Goal: Task Accomplishment & Management: Use online tool/utility

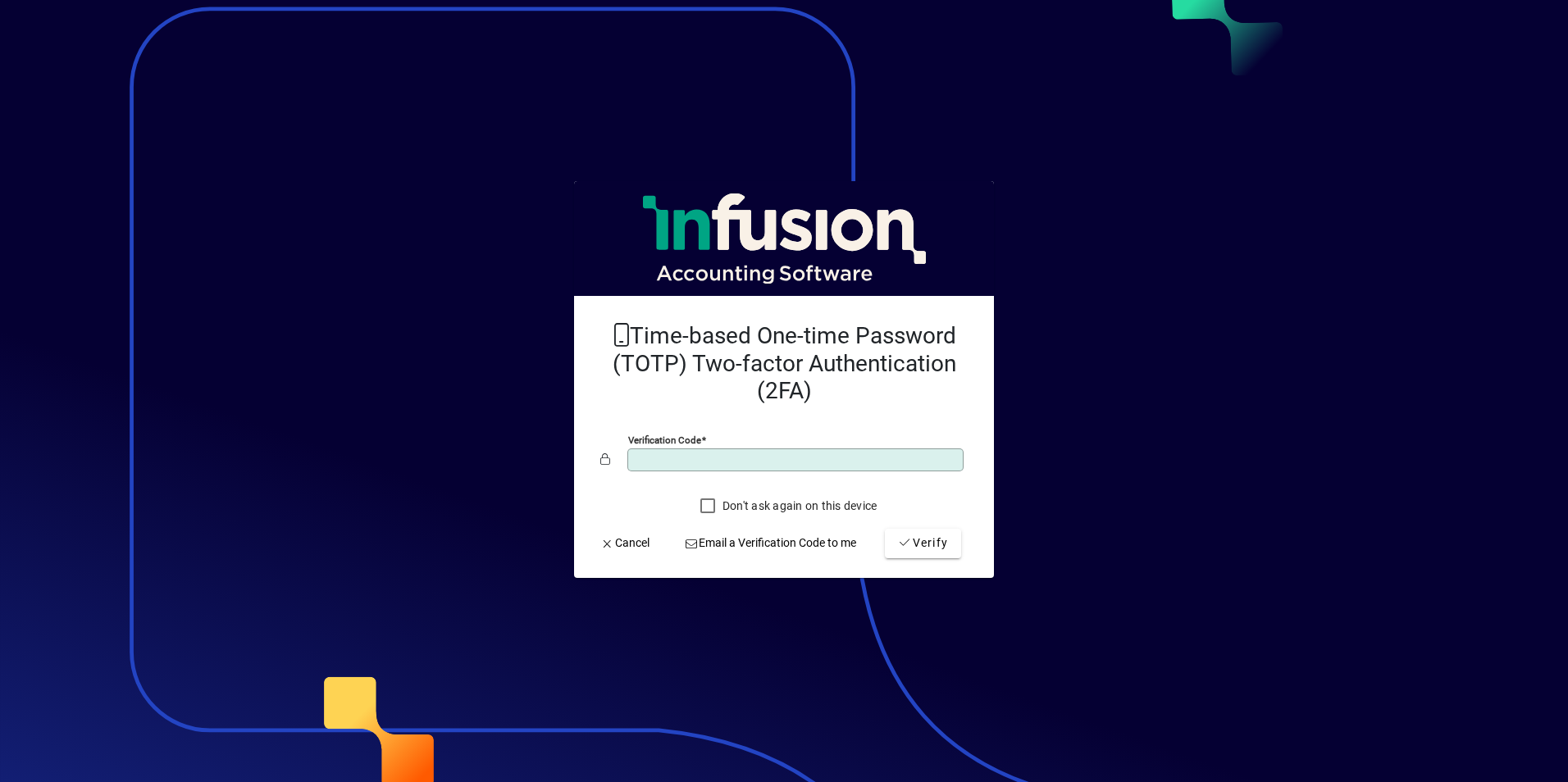
type input "*"
type input "******"
click at [884, 529] on button "Verify" at bounding box center [923, 543] width 77 height 30
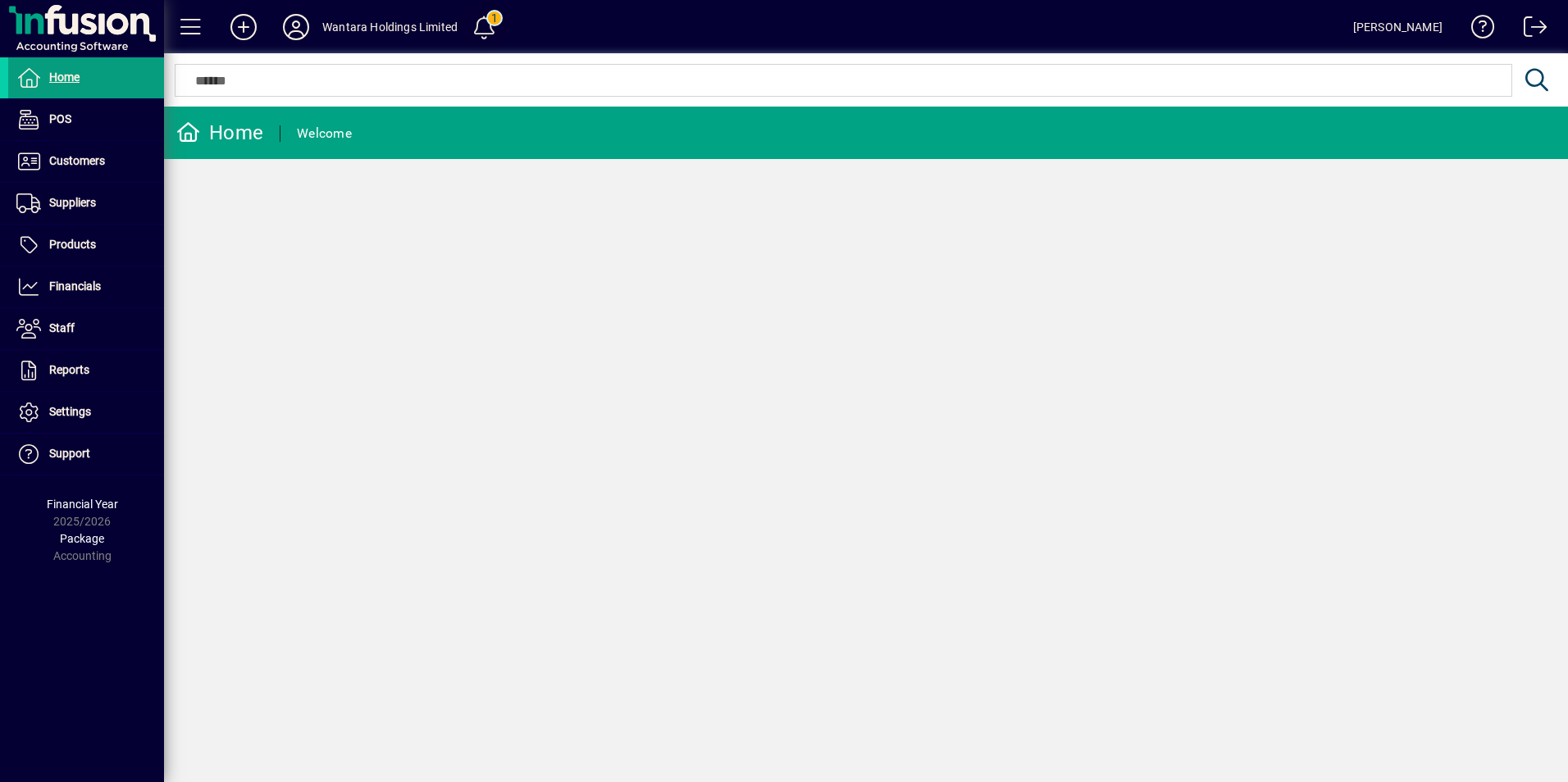
click at [474, 21] on span at bounding box center [485, 27] width 39 height 39
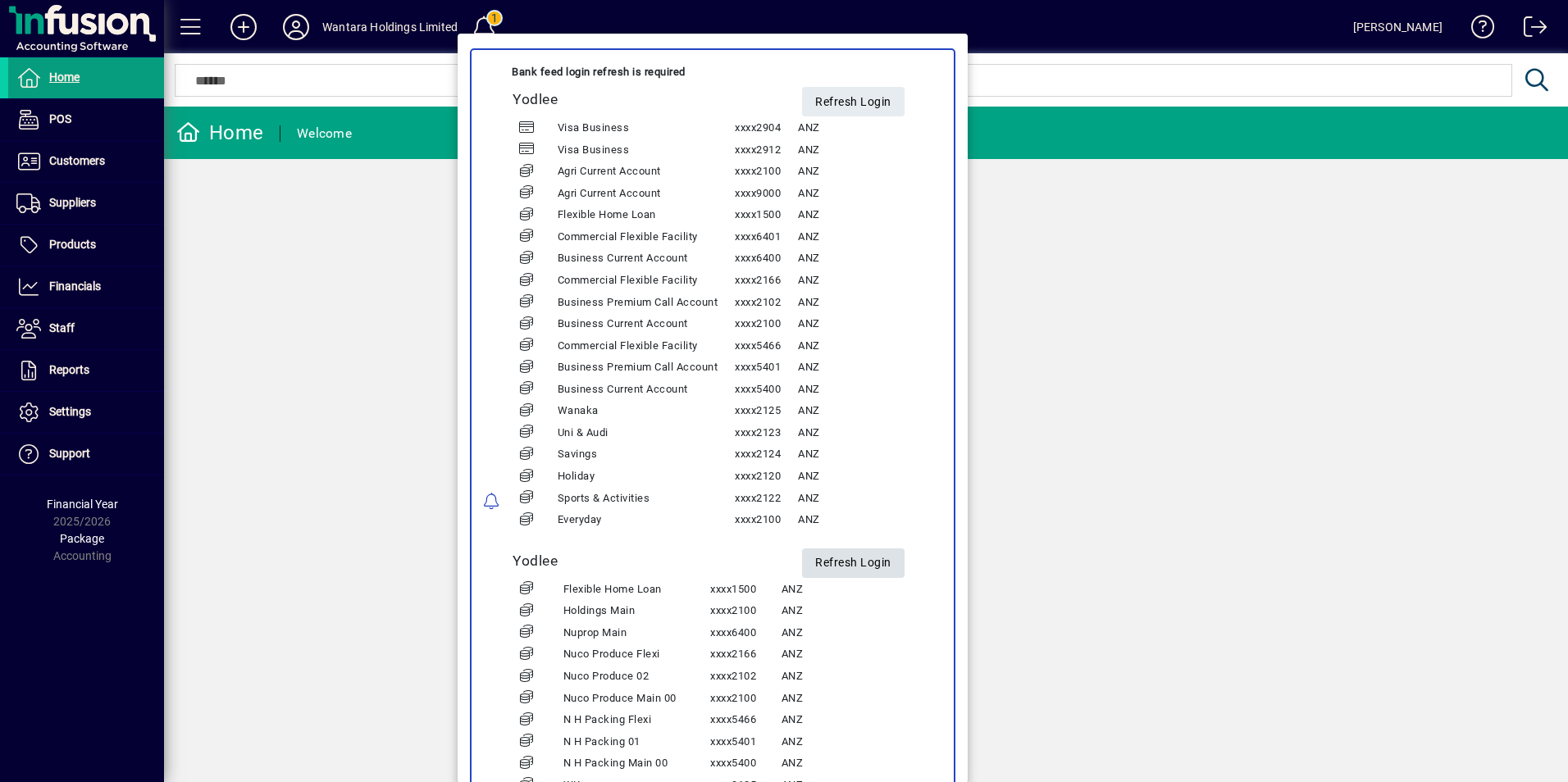
click at [847, 561] on span "Refresh Login" at bounding box center [853, 563] width 77 height 27
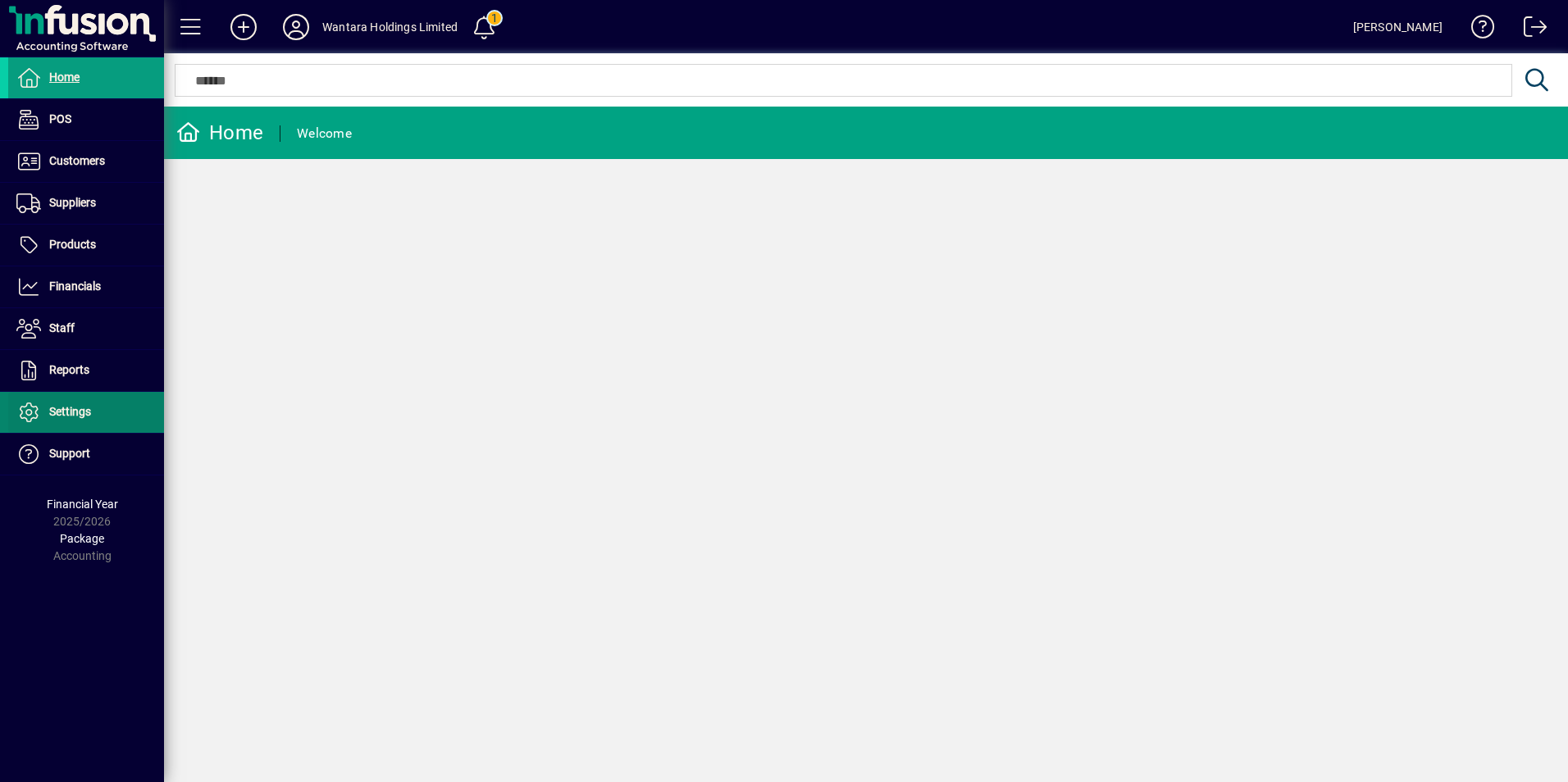
click at [63, 420] on span "Settings" at bounding box center [49, 411] width 82 height 20
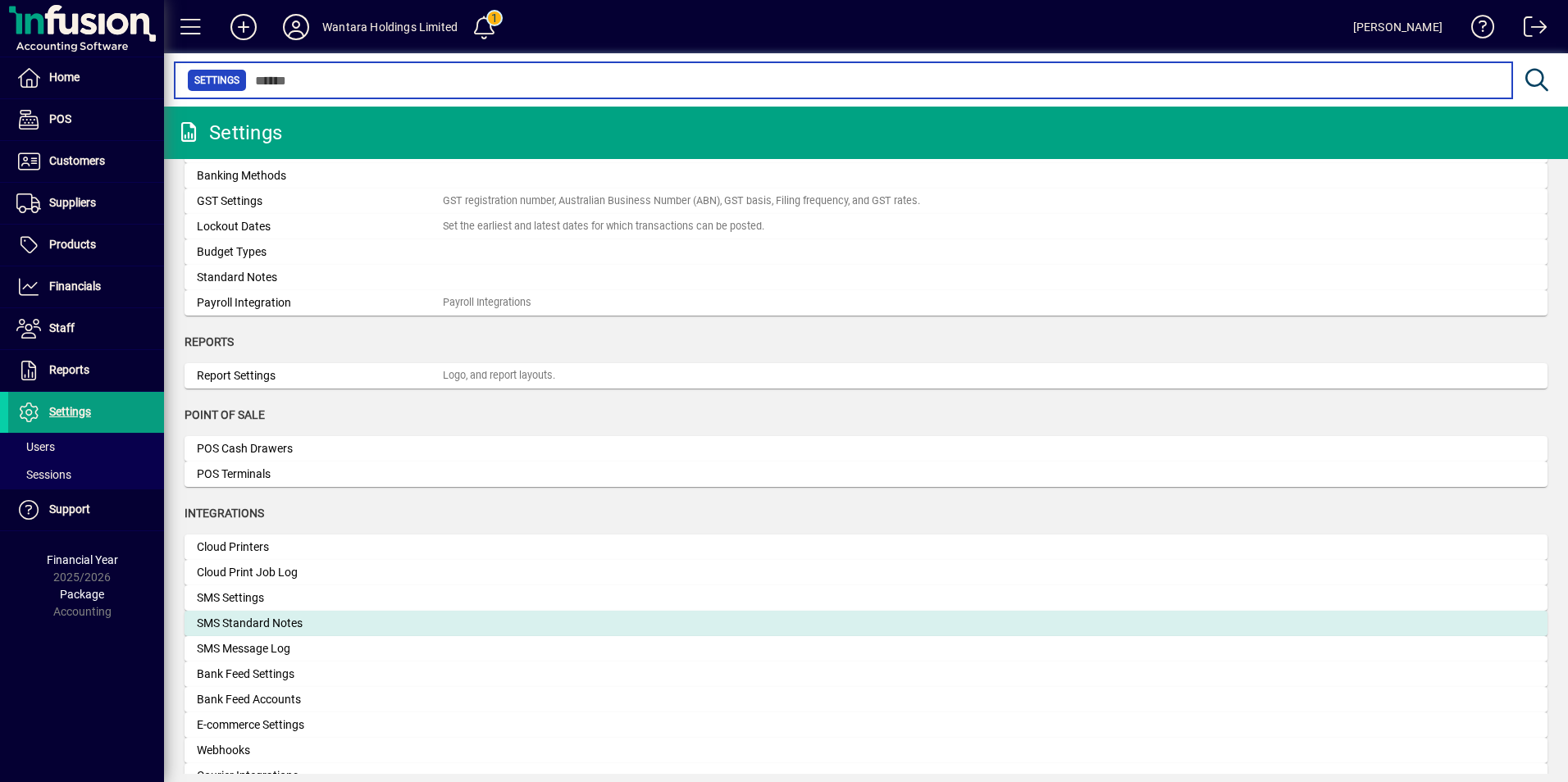
scroll to position [492, 0]
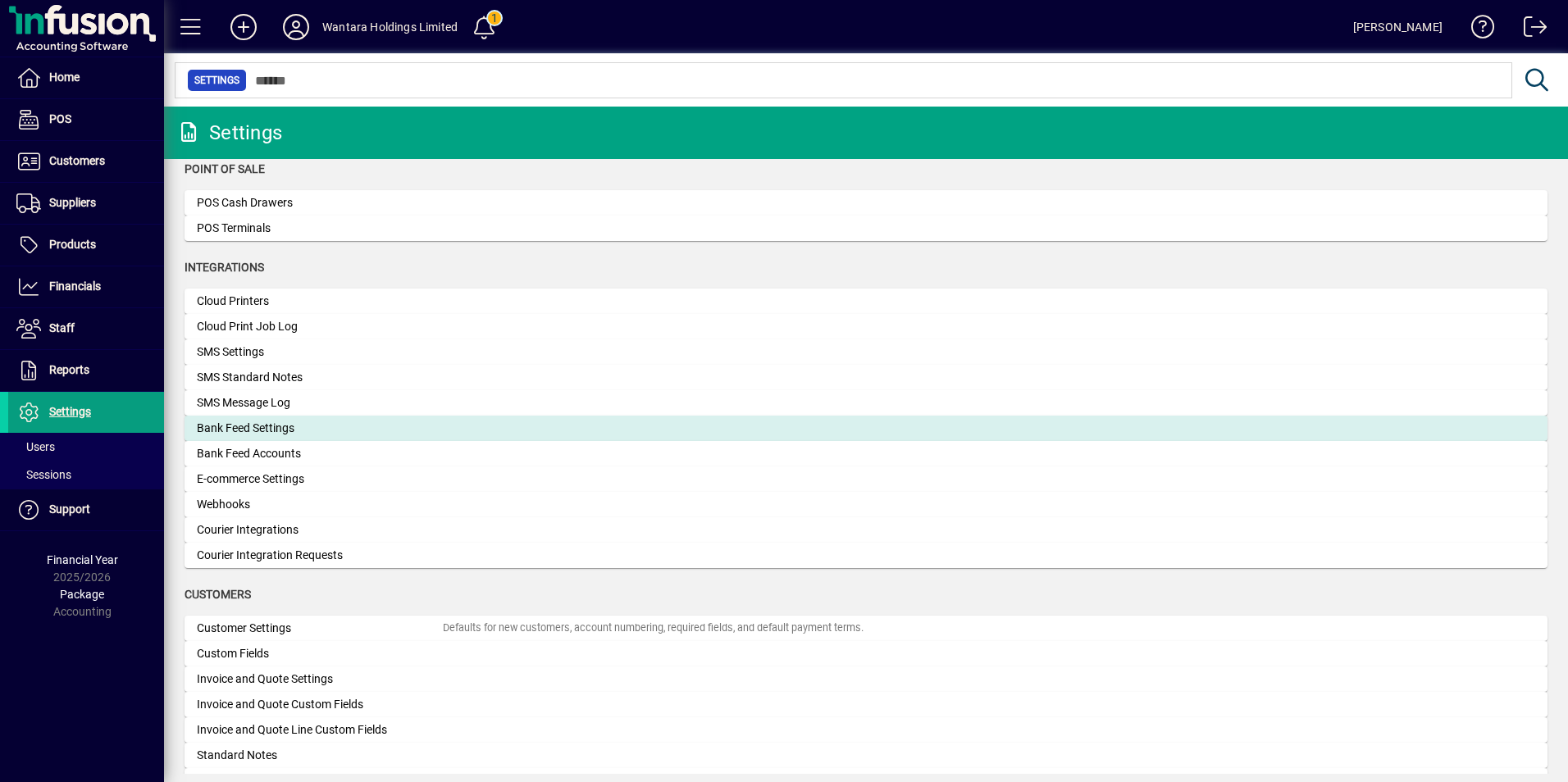
click at [266, 429] on div "Bank Feed Settings" at bounding box center [319, 428] width 246 height 17
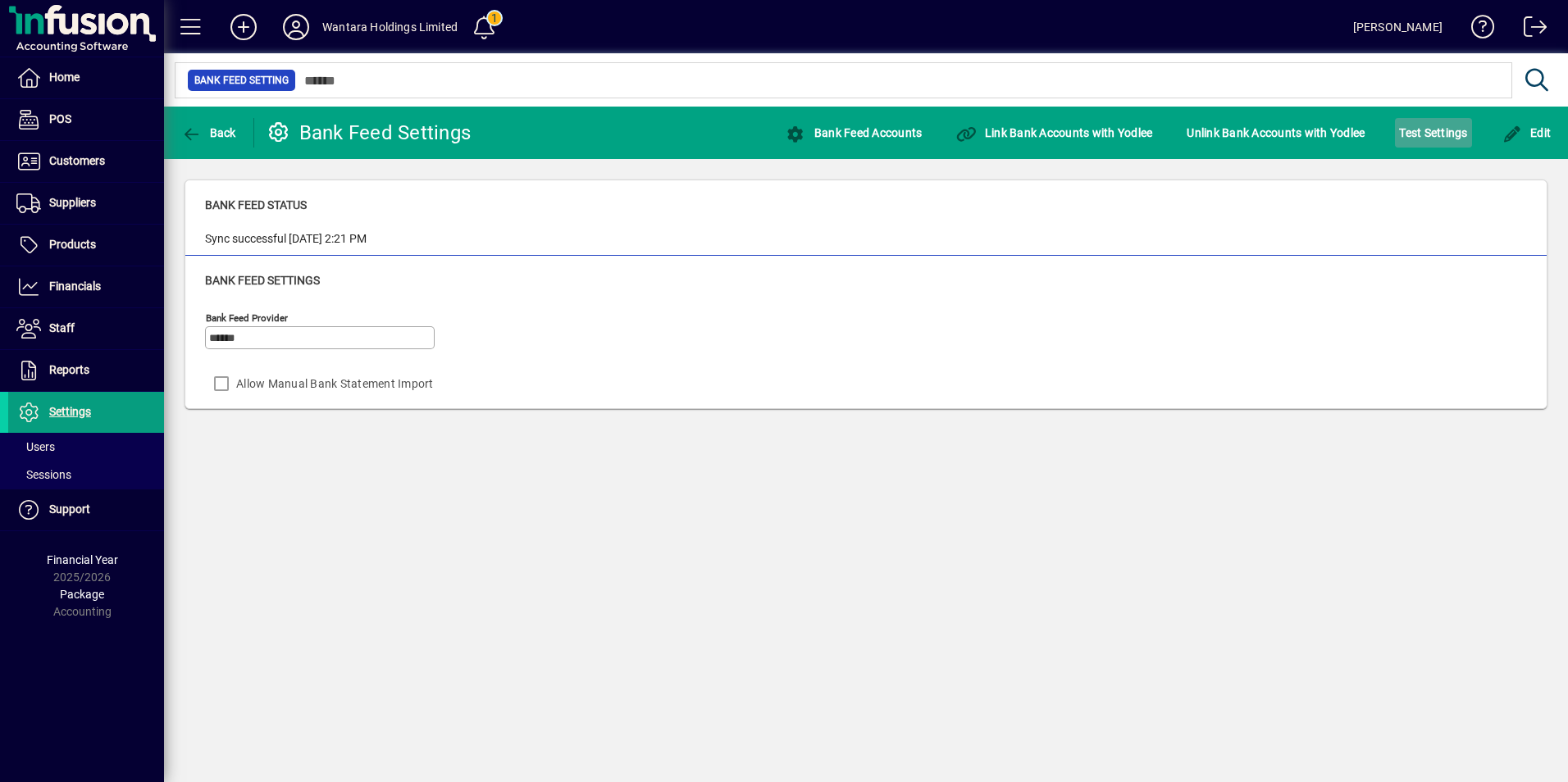
click at [1423, 136] on span "Test Settings" at bounding box center [1433, 133] width 68 height 26
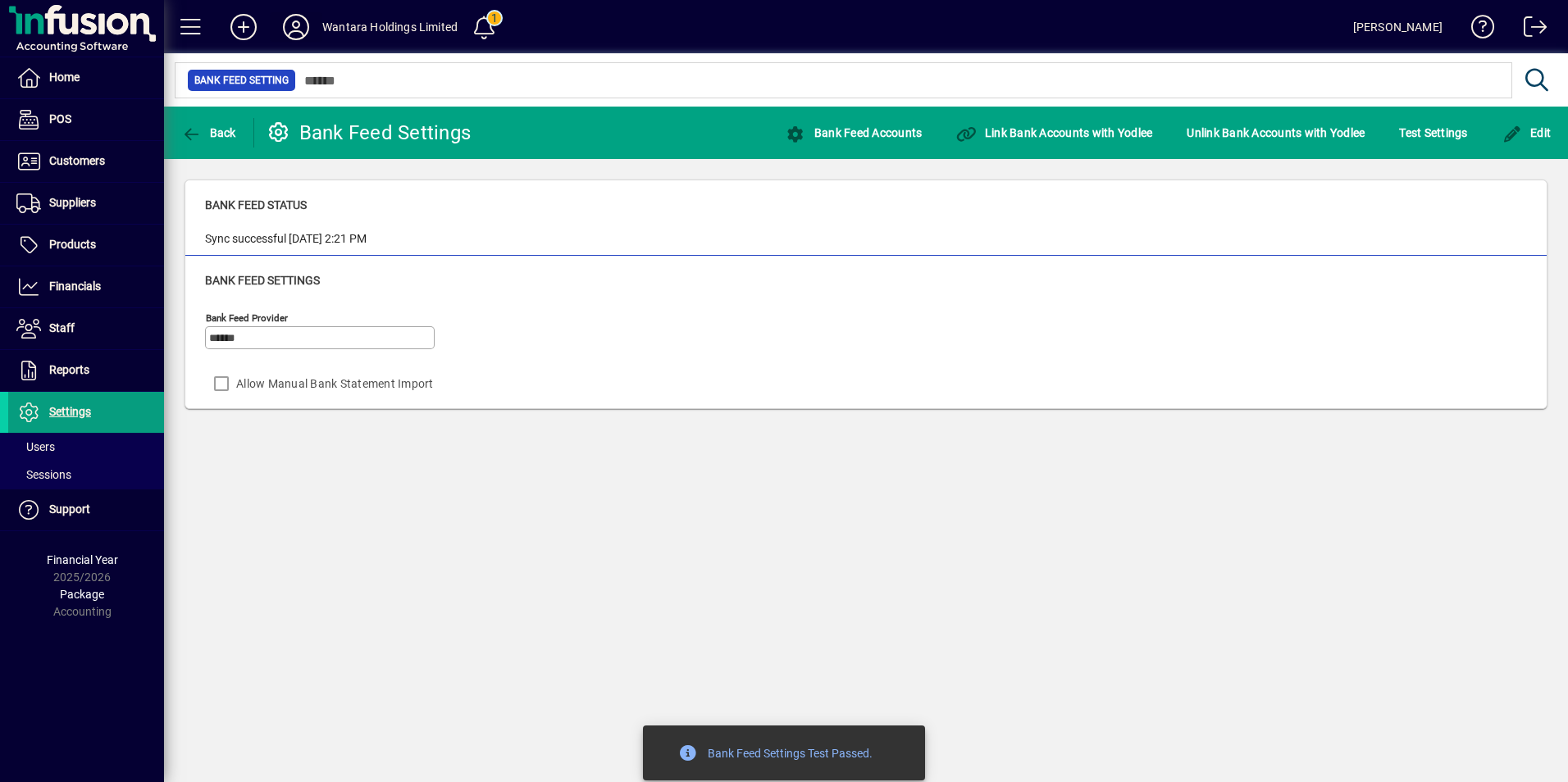
click at [287, 42] on span at bounding box center [296, 27] width 53 height 39
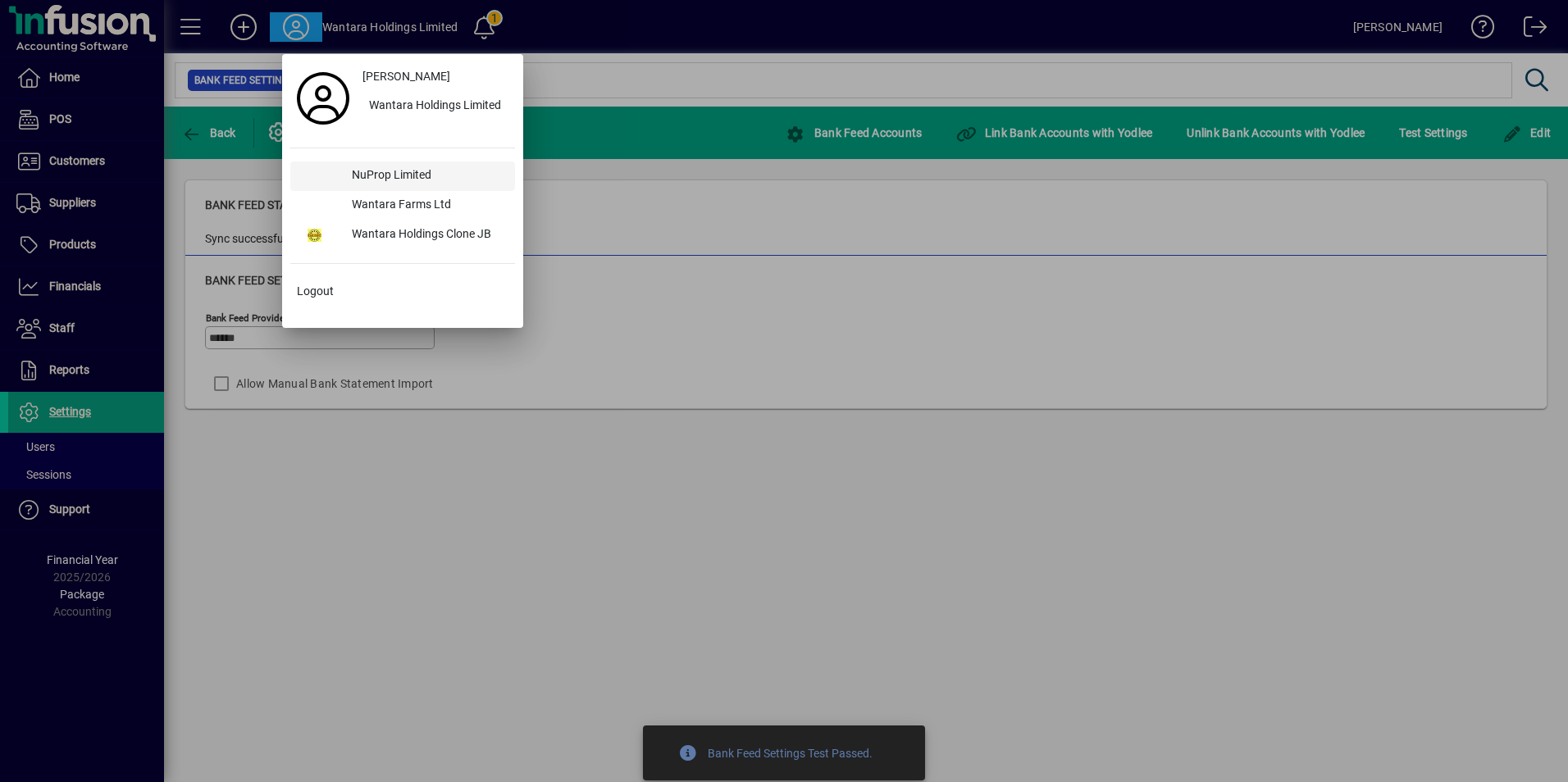
click at [386, 181] on div "NuProp Limited" at bounding box center [426, 176] width 176 height 30
